Goal: Task Accomplishment & Management: Complete application form

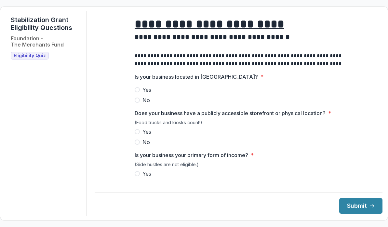
click at [39, 56] on span "Eligibility Quiz" at bounding box center [30, 56] width 32 height 6
click at [137, 92] on span at bounding box center [137, 89] width 5 height 5
click at [137, 134] on span at bounding box center [137, 131] width 5 height 5
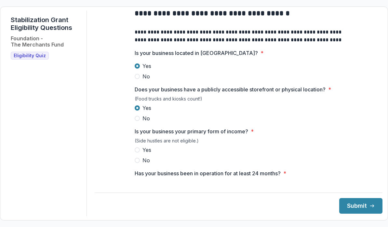
scroll to position [32, 0]
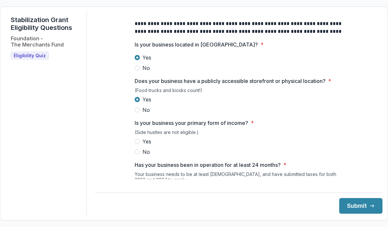
click at [137, 154] on span at bounding box center [137, 151] width 5 height 5
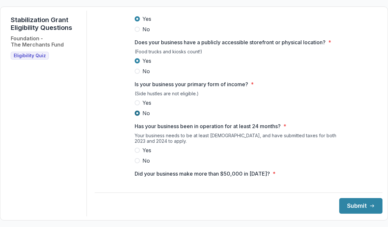
scroll to position [71, 0]
click at [137, 152] on span at bounding box center [137, 149] width 5 height 5
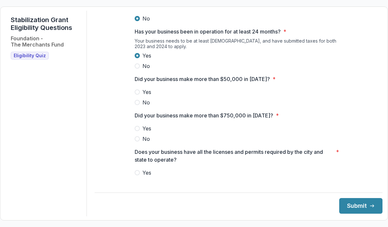
scroll to position [162, 0]
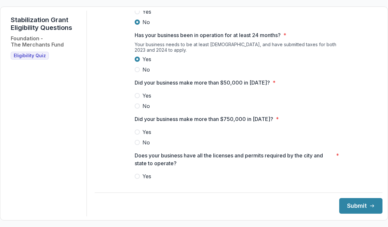
click at [137, 98] on span at bounding box center [137, 95] width 5 height 5
click at [136, 145] on span at bounding box center [137, 142] width 5 height 5
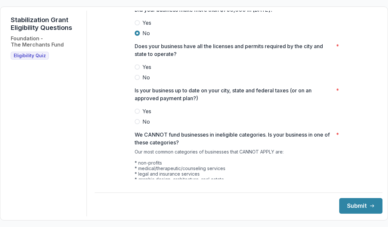
scroll to position [274, 0]
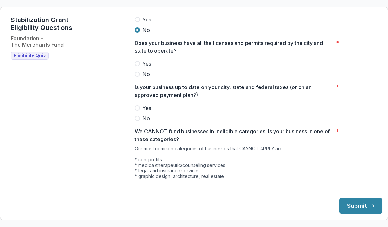
click at [136, 66] on span at bounding box center [137, 63] width 5 height 5
click at [136, 111] on span at bounding box center [137, 107] width 5 height 5
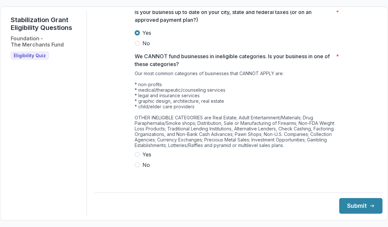
scroll to position [349, 0]
click at [136, 168] on span at bounding box center [137, 165] width 5 height 5
click at [350, 206] on button "Submit" at bounding box center [360, 206] width 43 height 16
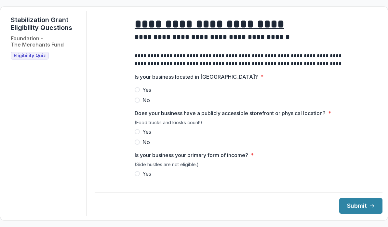
click at [137, 92] on span at bounding box center [137, 89] width 5 height 5
click at [138, 134] on span at bounding box center [137, 131] width 5 height 5
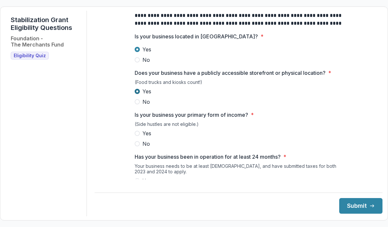
scroll to position [63, 0]
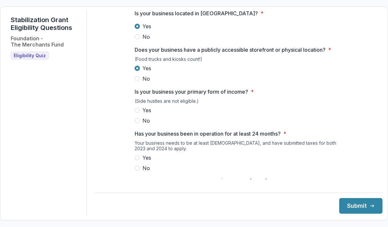
click at [136, 113] on span at bounding box center [137, 110] width 5 height 5
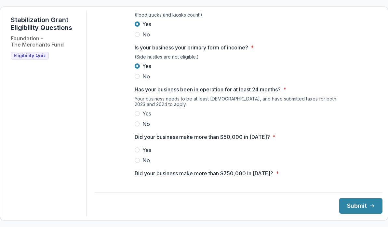
scroll to position [109, 0]
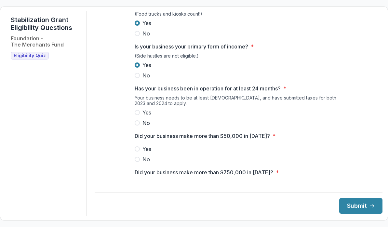
click at [136, 115] on span at bounding box center [137, 112] width 5 height 5
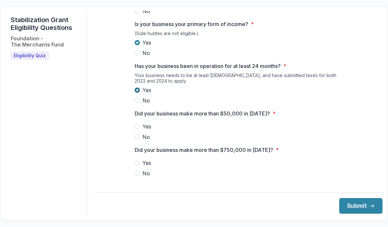
scroll to position [134, 0]
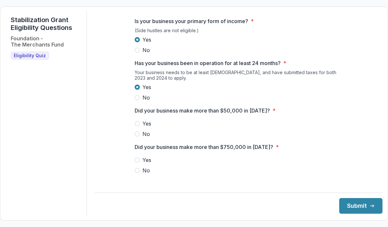
click at [137, 126] on span at bounding box center [137, 123] width 5 height 5
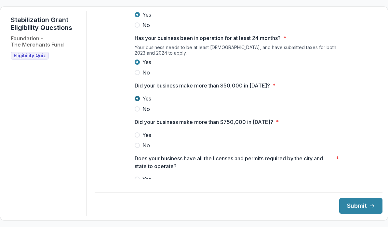
scroll to position [173, 0]
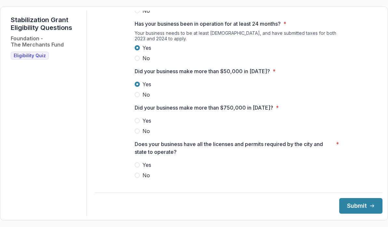
click at [138, 134] on span at bounding box center [137, 130] width 5 height 5
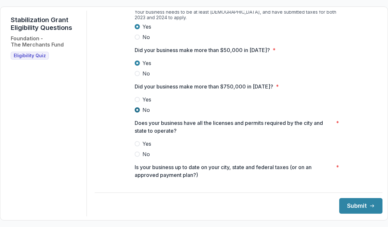
scroll to position [206, 0]
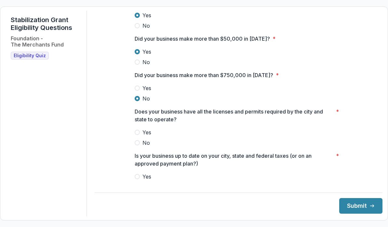
click at [136, 135] on span at bounding box center [137, 132] width 5 height 5
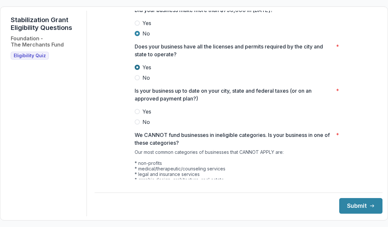
scroll to position [274, 0]
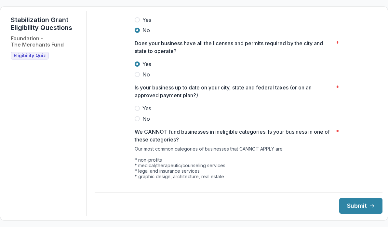
click at [138, 111] on span at bounding box center [137, 108] width 5 height 5
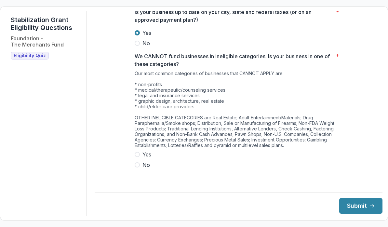
scroll to position [349, 0]
click at [138, 168] on span at bounding box center [137, 165] width 5 height 5
click at [347, 209] on button "Submit" at bounding box center [360, 206] width 43 height 16
